Goal: Transaction & Acquisition: Purchase product/service

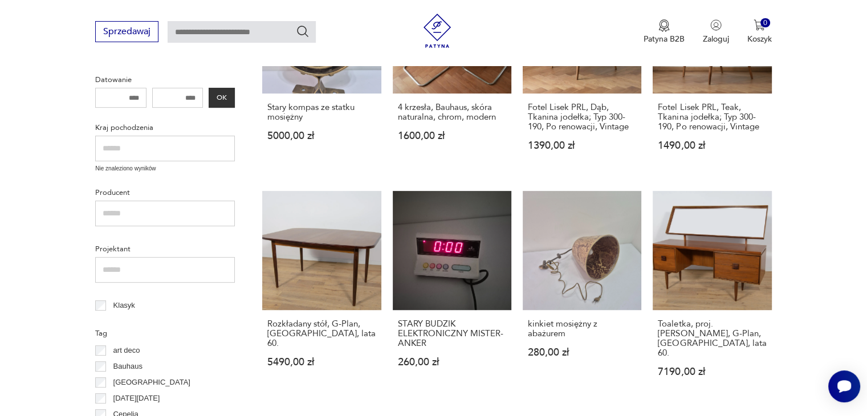
scroll to position [413, 0]
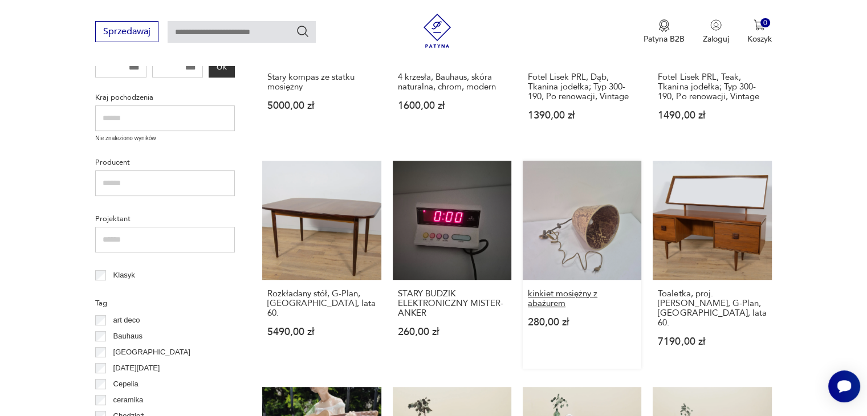
click at [565, 292] on h3 "kinkiet mosiężny z abażurem" at bounding box center [582, 298] width 108 height 19
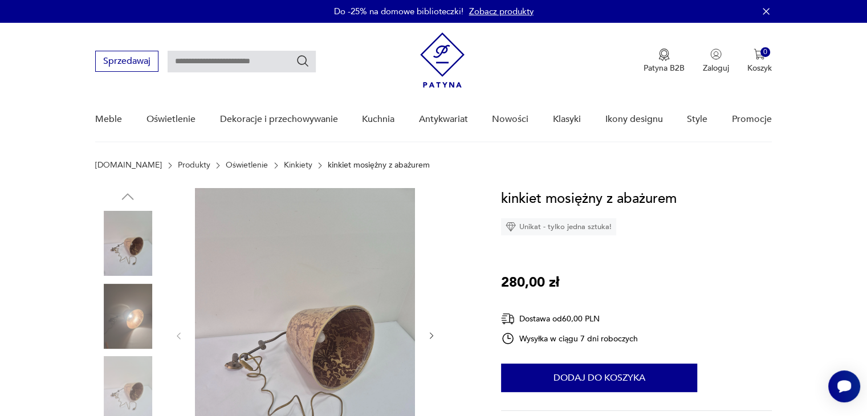
click at [431, 333] on icon "button" at bounding box center [431, 336] width 3 height 7
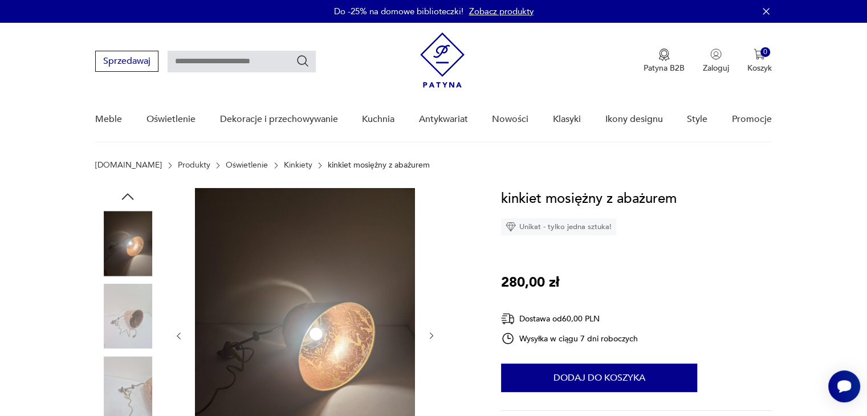
click at [431, 333] on icon "button" at bounding box center [431, 336] width 3 height 7
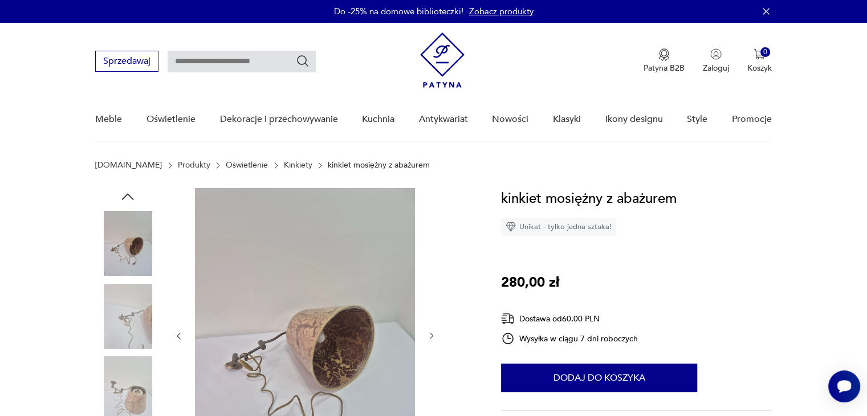
click at [431, 333] on icon "button" at bounding box center [431, 336] width 3 height 7
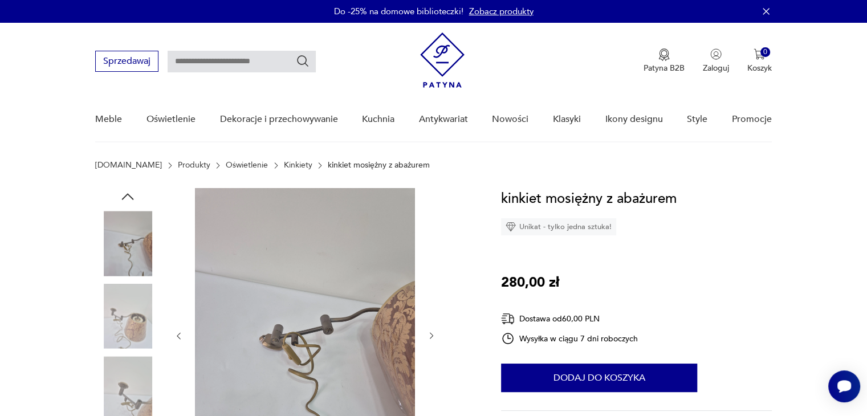
click at [431, 333] on icon "button" at bounding box center [431, 336] width 3 height 7
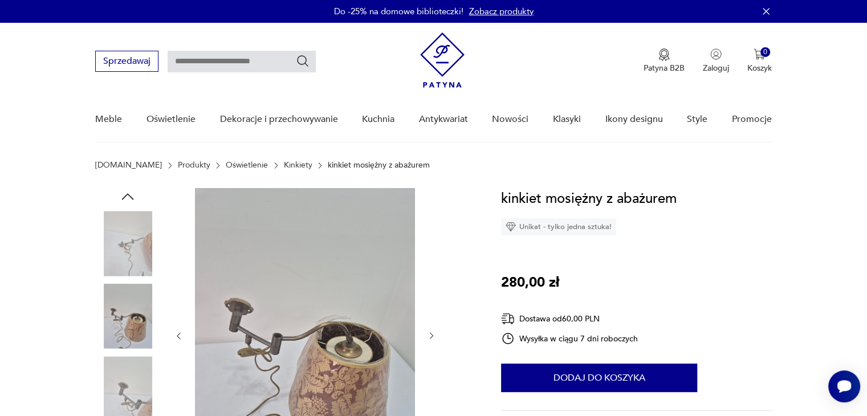
click at [431, 333] on icon "button" at bounding box center [431, 336] width 3 height 7
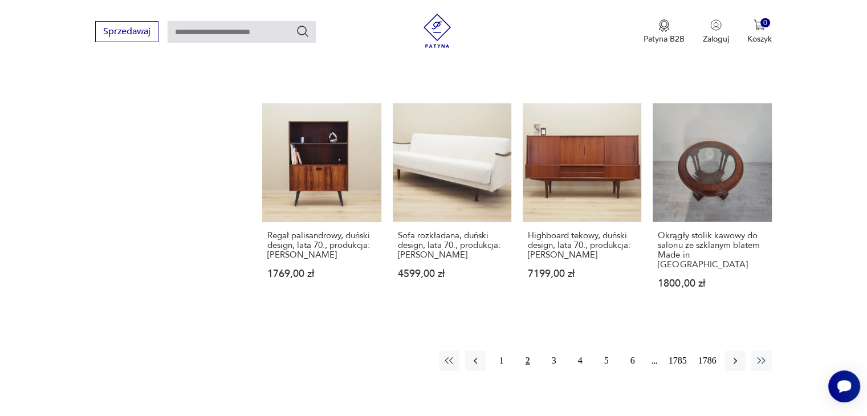
scroll to position [969, 0]
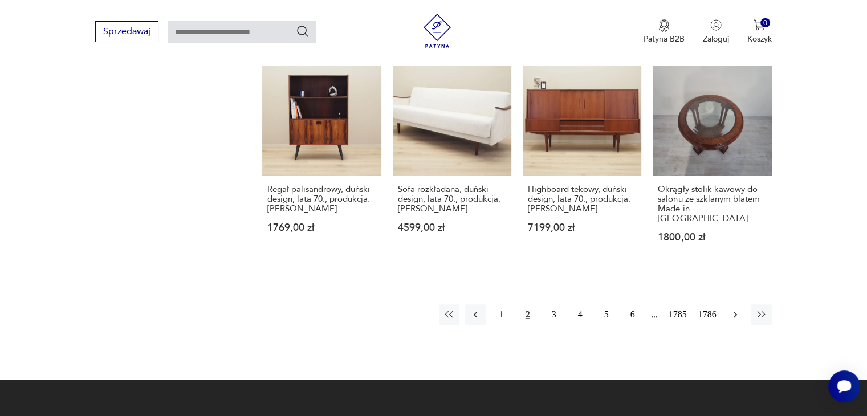
click at [733, 309] on icon "button" at bounding box center [735, 314] width 11 height 11
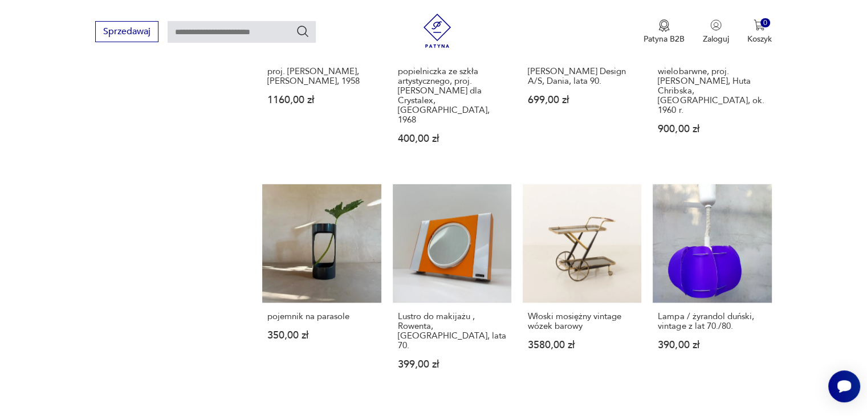
scroll to position [915, 0]
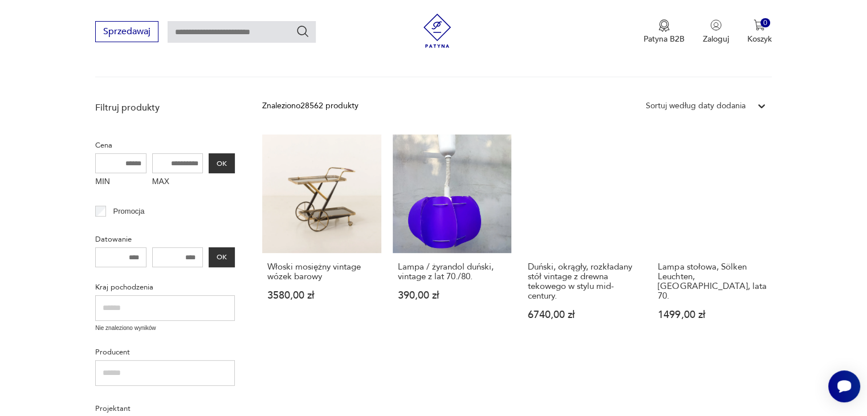
scroll to position [269, 0]
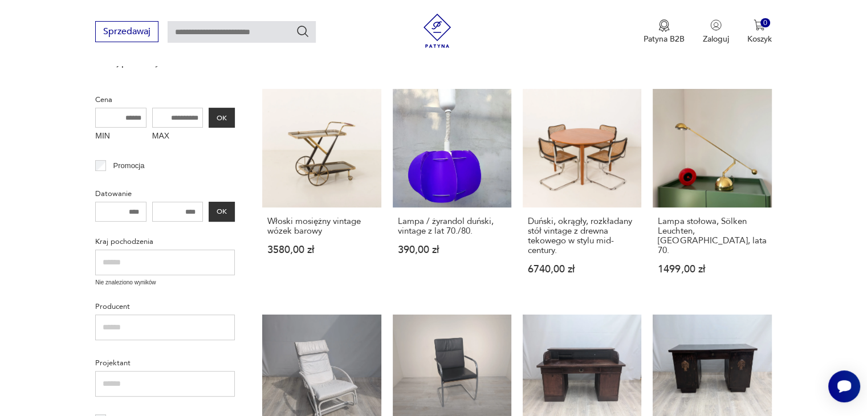
click at [274, 35] on input "text" at bounding box center [242, 32] width 148 height 22
type input "**********"
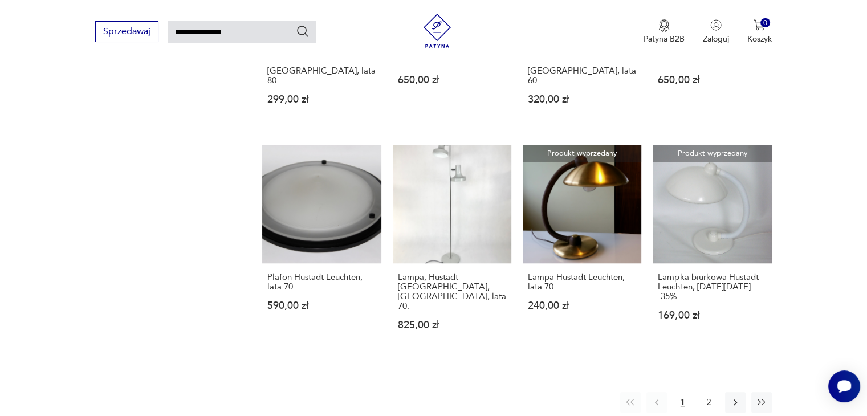
scroll to position [824, 0]
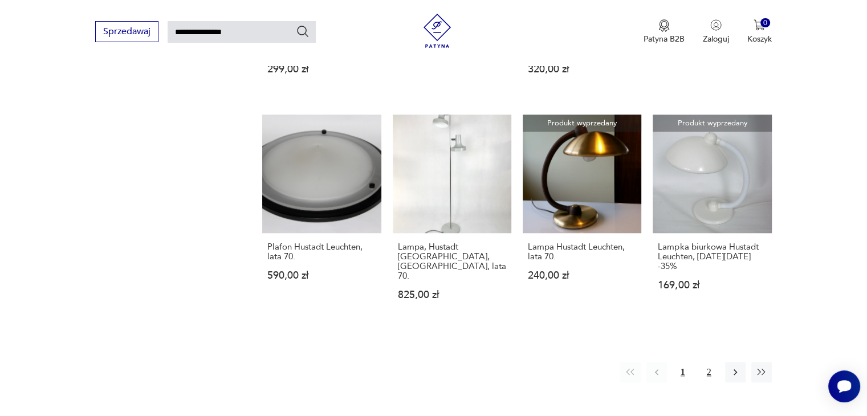
click at [708, 362] on button "2" at bounding box center [709, 372] width 21 height 21
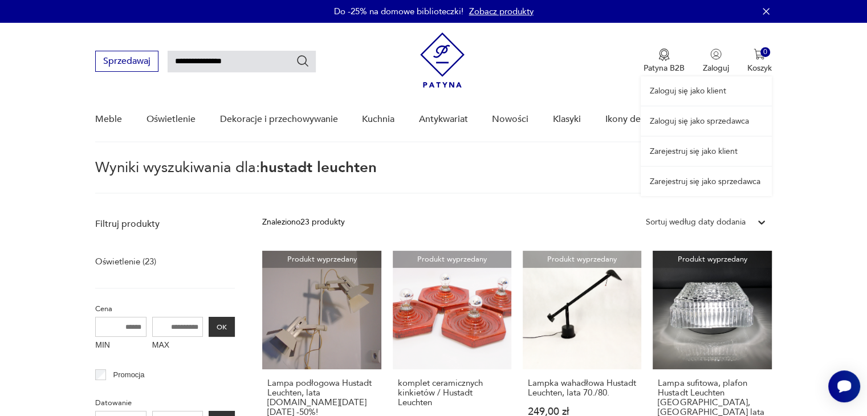
click at [716, 121] on link "Zaloguj się jako sprzedawca" at bounding box center [706, 121] width 131 height 29
